Goal: Find specific page/section: Find specific page/section

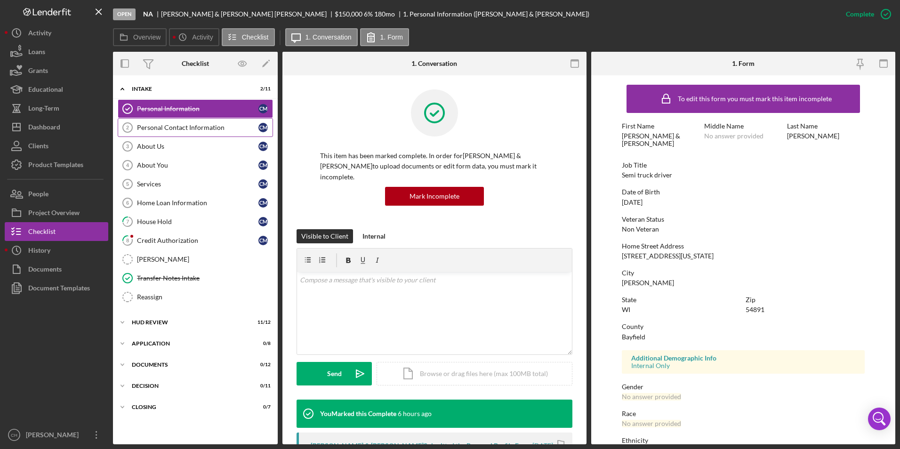
scroll to position [70, 0]
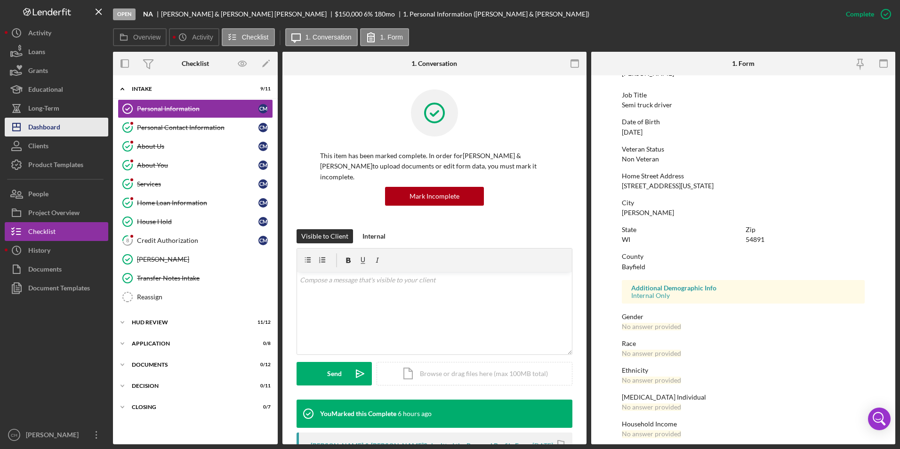
click at [48, 128] on div "Dashboard" at bounding box center [44, 128] width 32 height 21
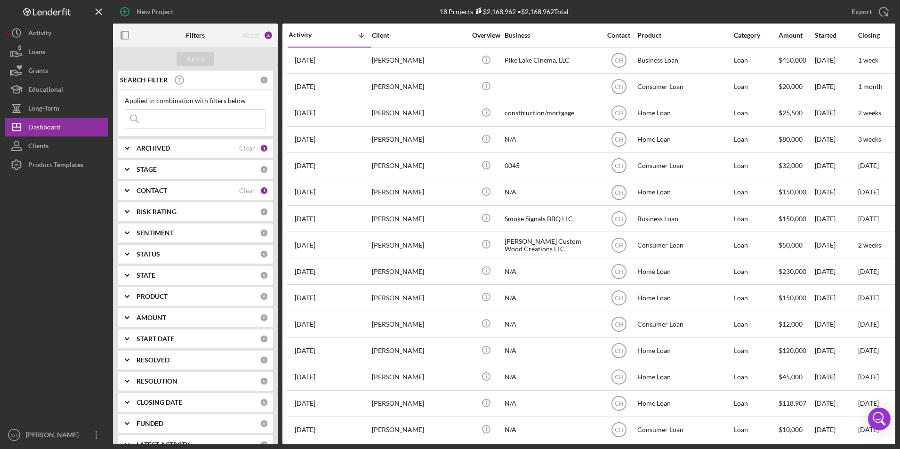
click at [159, 149] on b "ARCHIVED" at bounding box center [152, 148] width 33 height 8
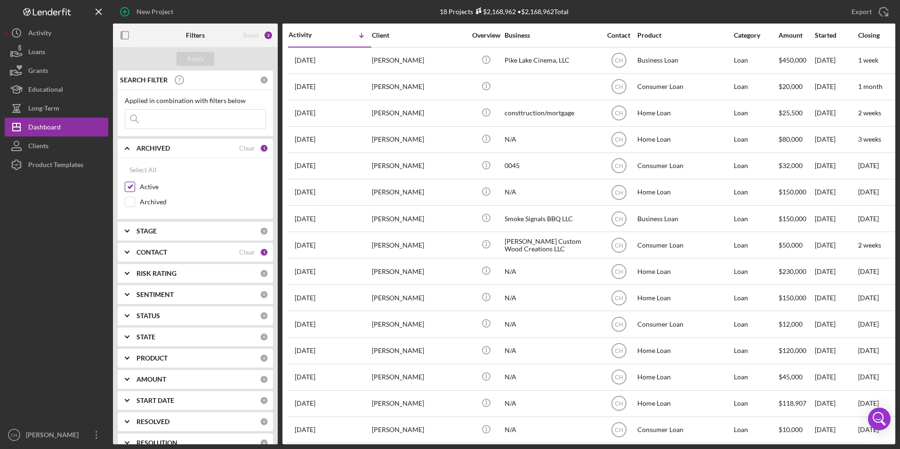
drag, startPoint x: 130, startPoint y: 188, endPoint x: 130, endPoint y: 199, distance: 10.8
click at [130, 188] on input "Active" at bounding box center [129, 186] width 9 height 9
checkbox input "false"
click at [130, 200] on input "Archived" at bounding box center [129, 201] width 9 height 9
checkbox input "true"
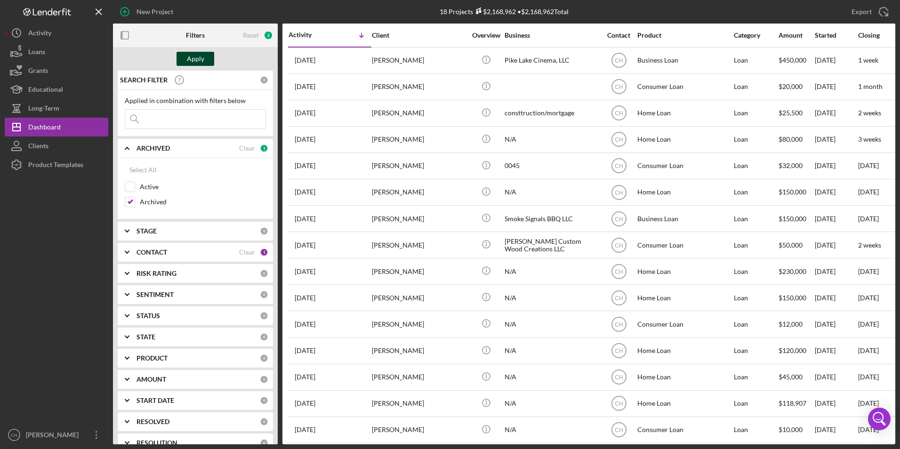
click at [198, 58] on div "Apply" at bounding box center [195, 59] width 17 height 14
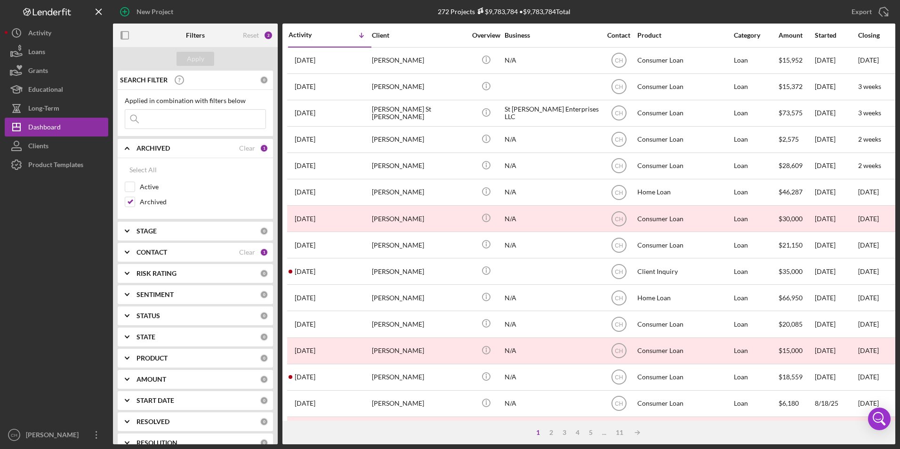
click at [184, 118] on input at bounding box center [195, 119] width 140 height 19
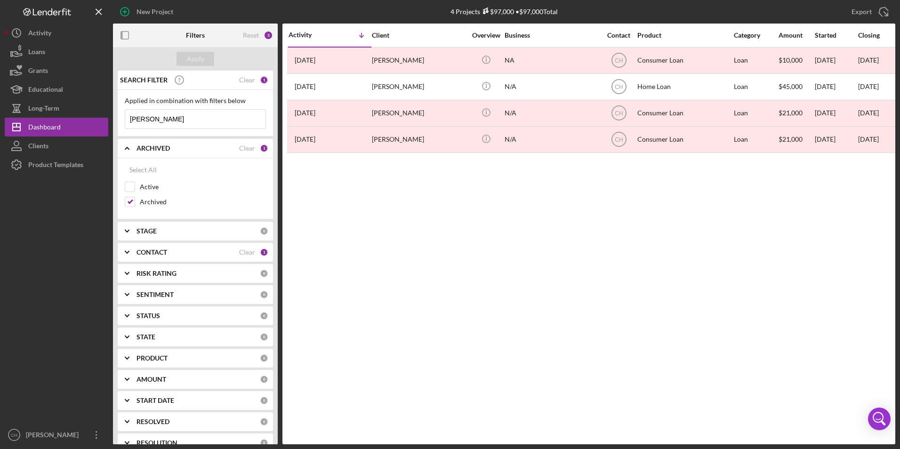
drag, startPoint x: 164, startPoint y: 121, endPoint x: 126, endPoint y: 118, distance: 38.8
click at [126, 118] on input "[PERSON_NAME]" at bounding box center [195, 119] width 140 height 19
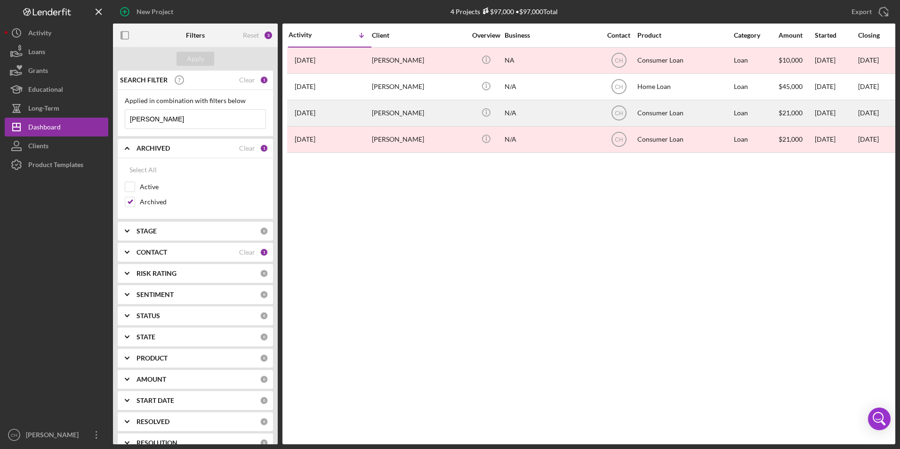
type input "[PERSON_NAME]"
